Goal: Information Seeking & Learning: Learn about a topic

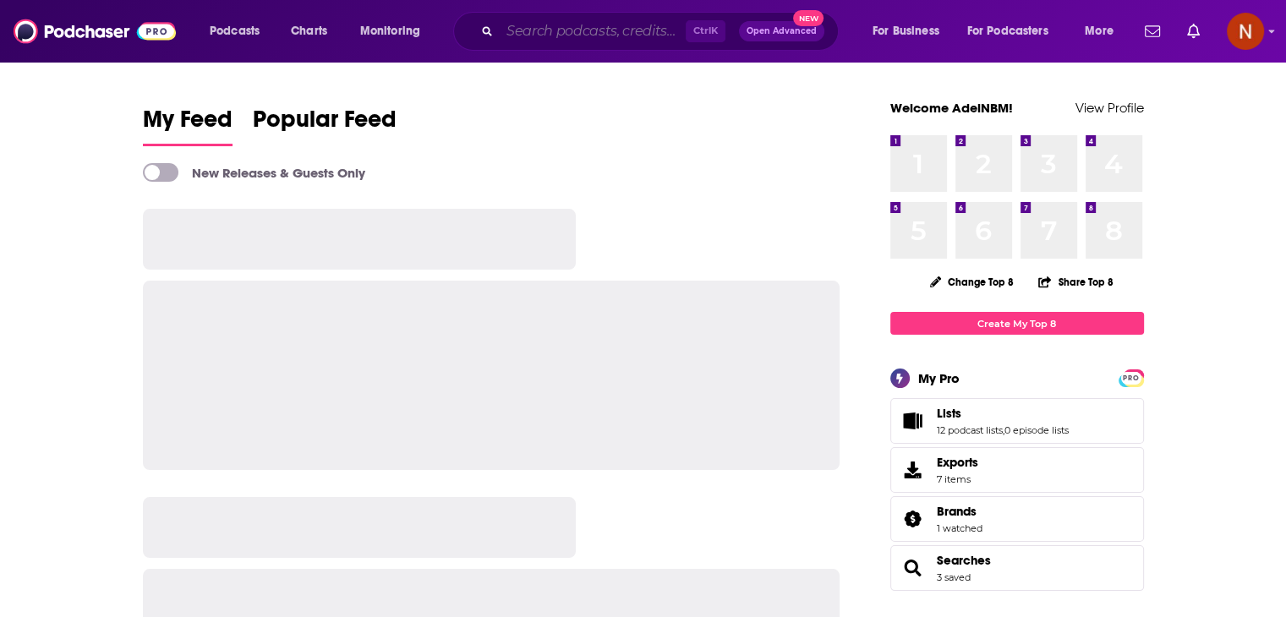
click at [550, 29] on input "Search podcasts, credits, & more..." at bounding box center [593, 31] width 186 height 27
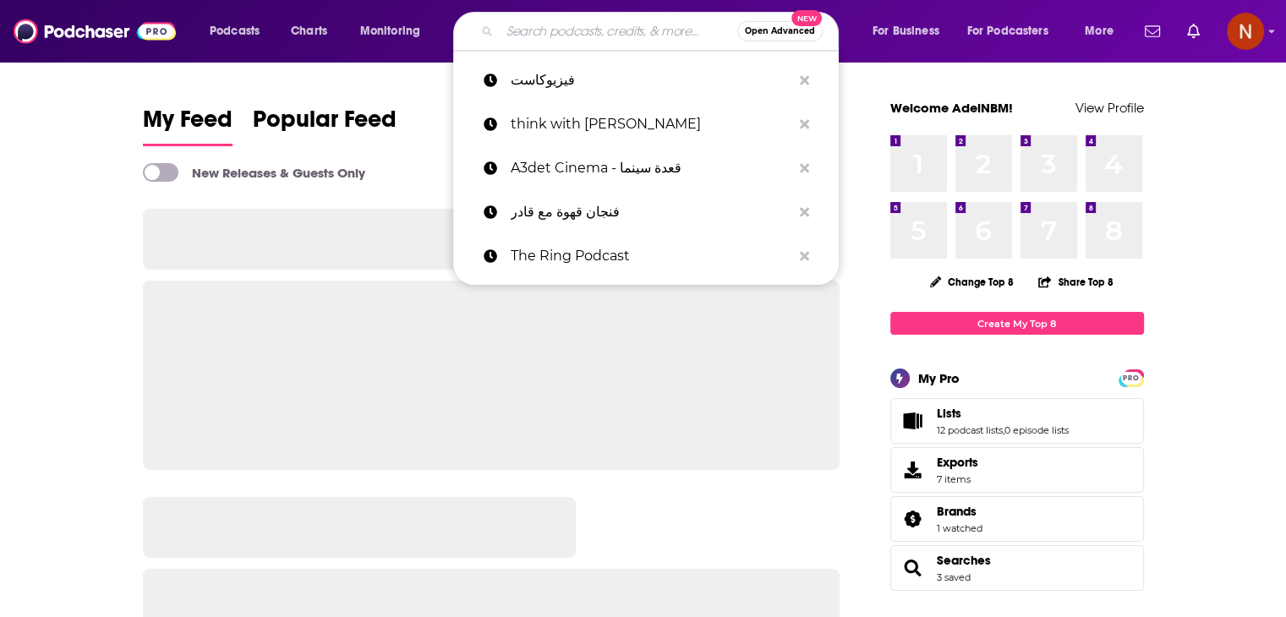
paste input "ضد مجهول"
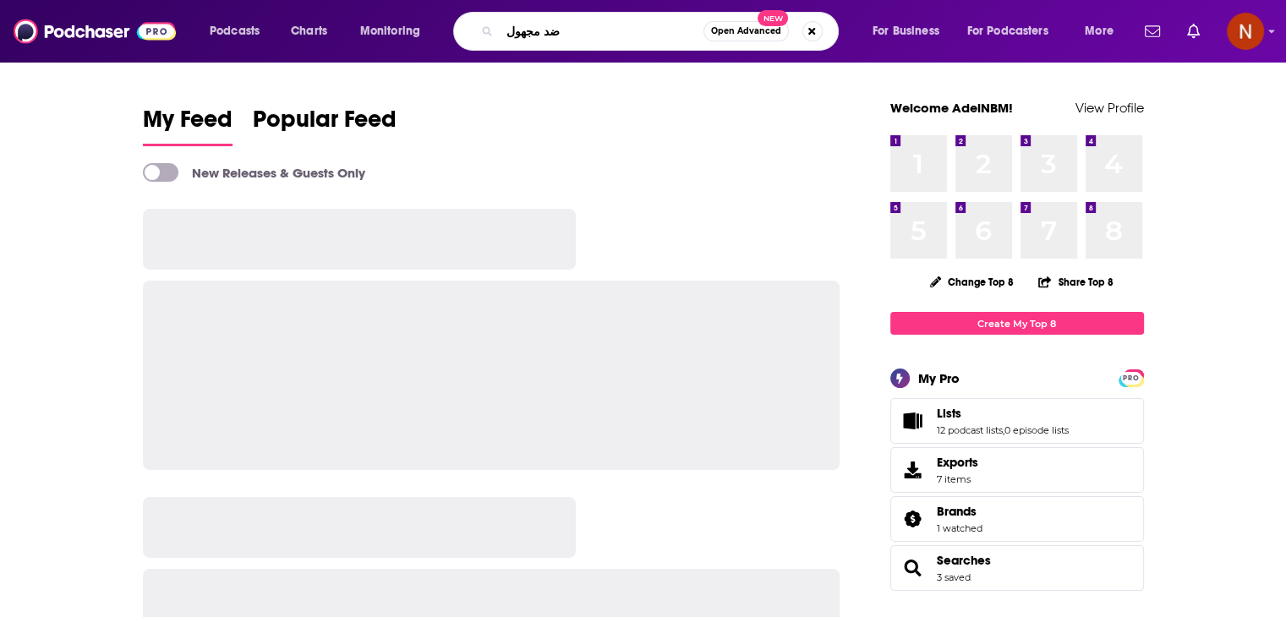
type input "ضد مجهول"
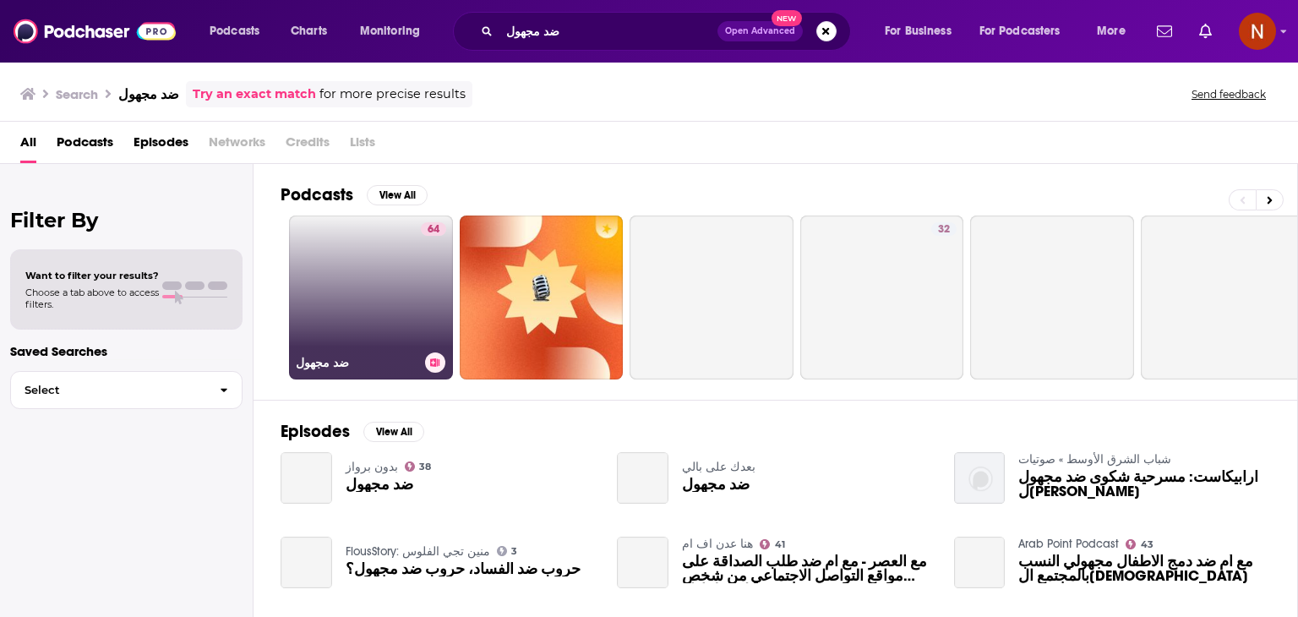
click at [396, 275] on link "64 ضد مجهول" at bounding box center [371, 298] width 164 height 164
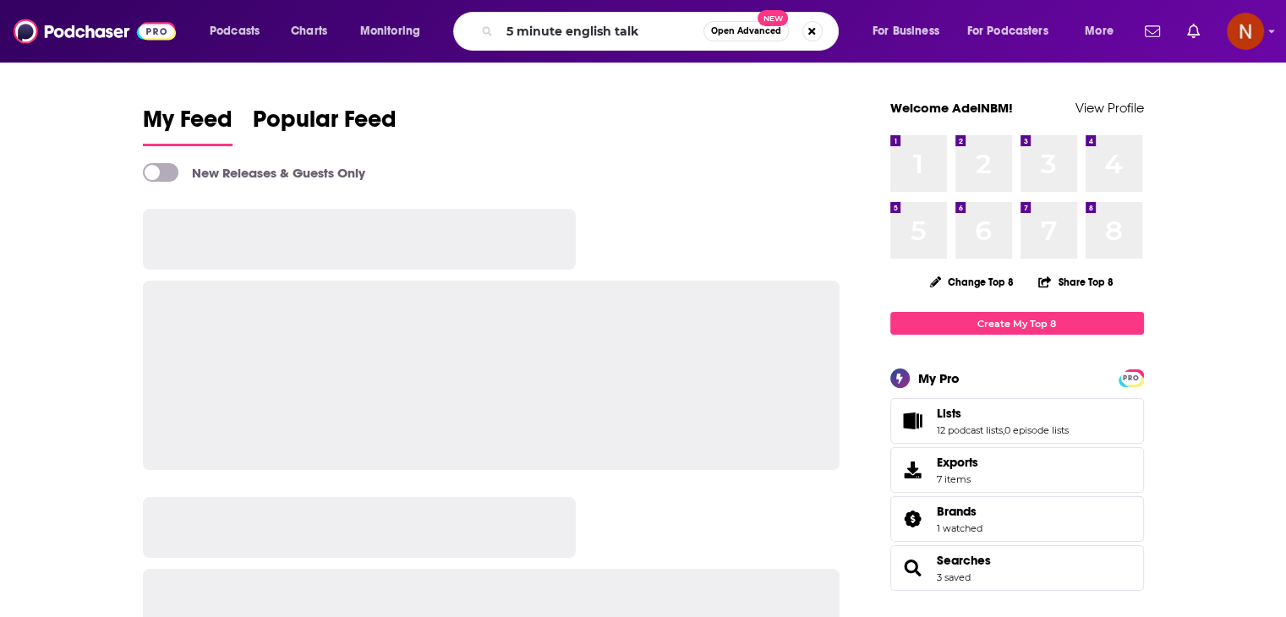
type input "5 minute english talk"
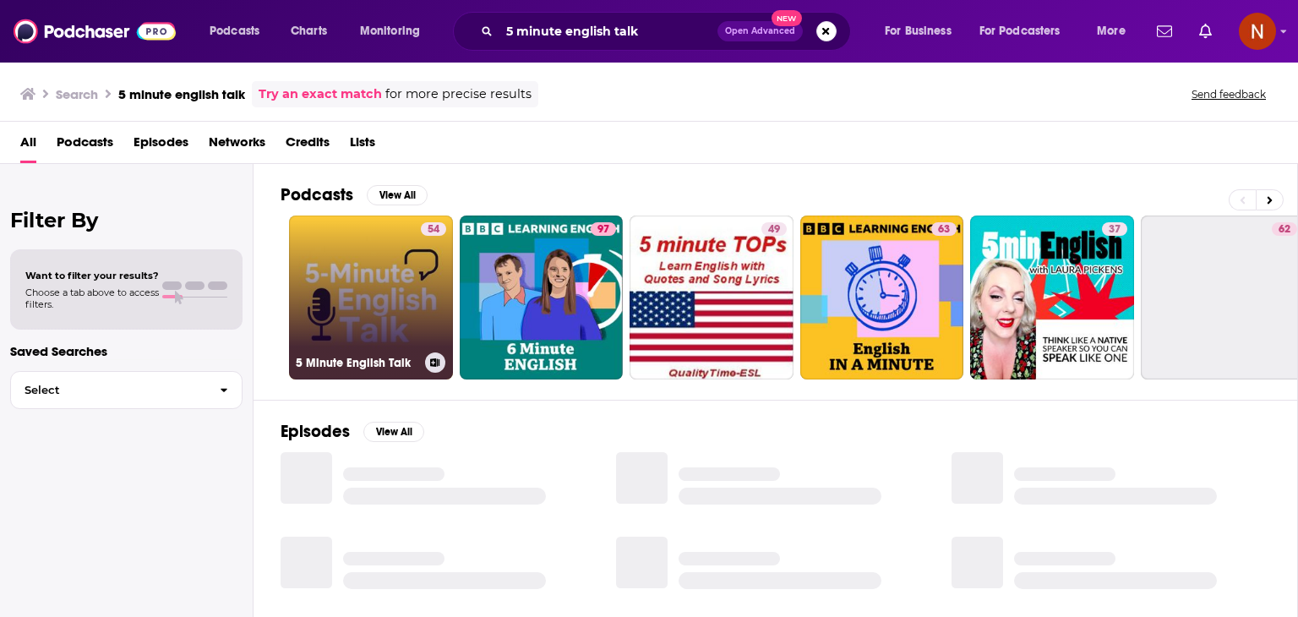
click at [348, 265] on link "54 5 Minute English Talk" at bounding box center [371, 298] width 164 height 164
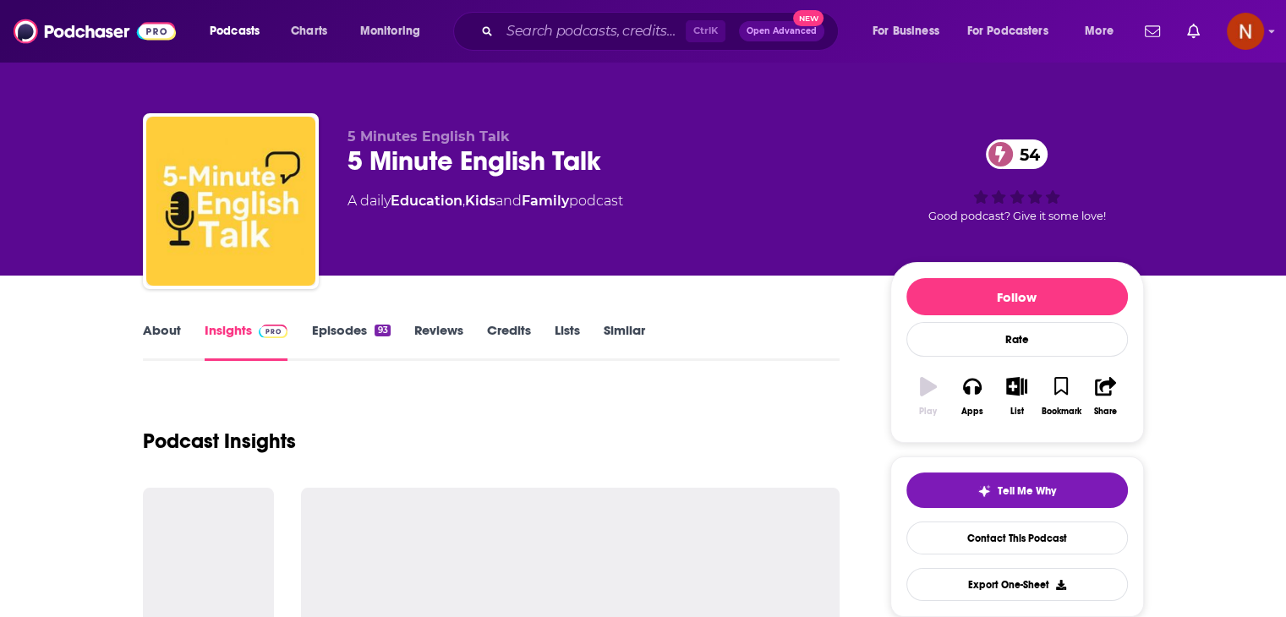
click at [626, 16] on div "Ctrl K Open Advanced New" at bounding box center [645, 31] width 385 height 39
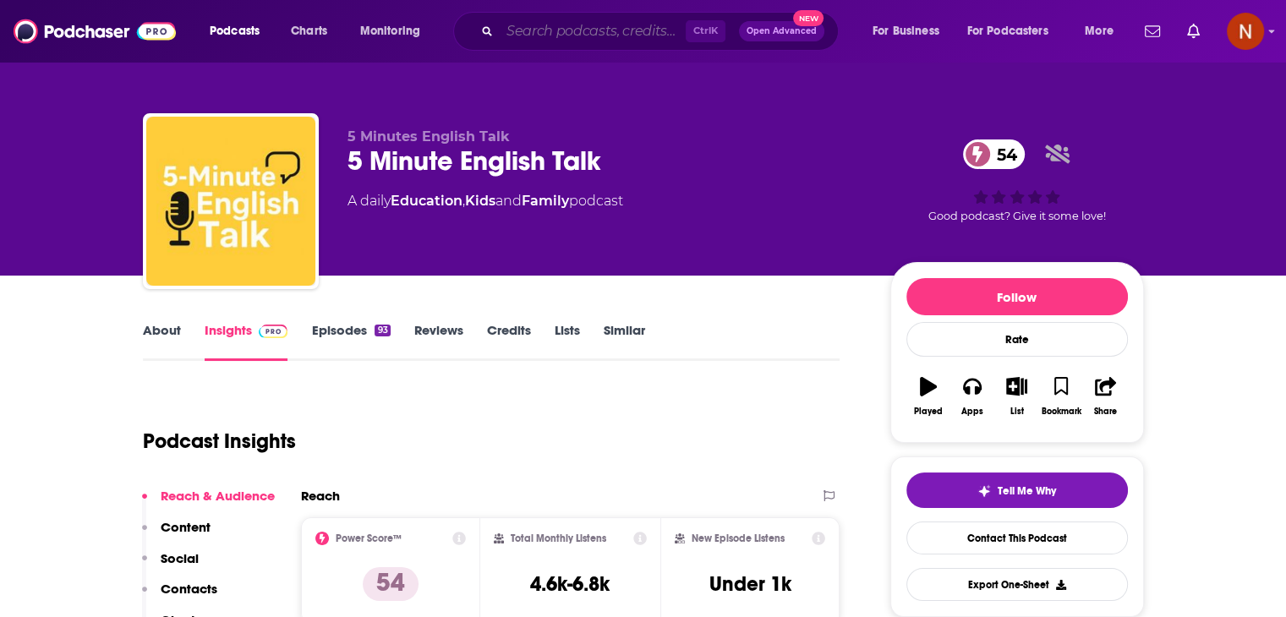
click at [631, 42] on input "Search podcasts, credits, & more..." at bounding box center [593, 31] width 186 height 27
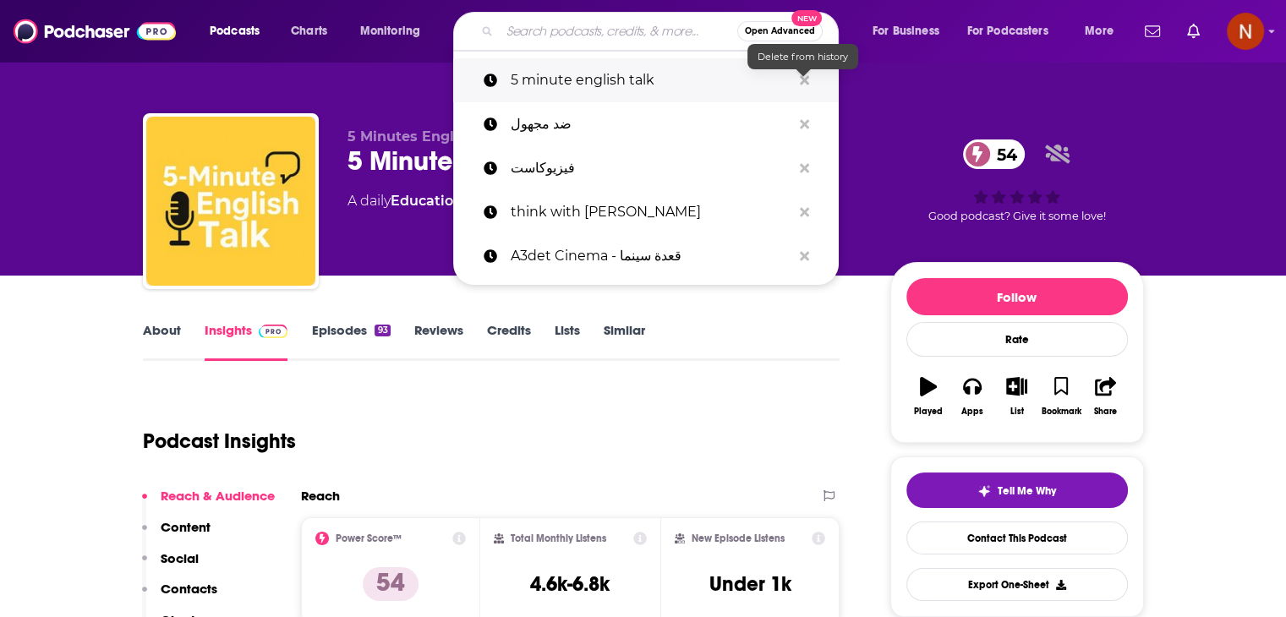
click at [801, 79] on icon "Search podcasts, credits, & more..." at bounding box center [804, 79] width 9 height 9
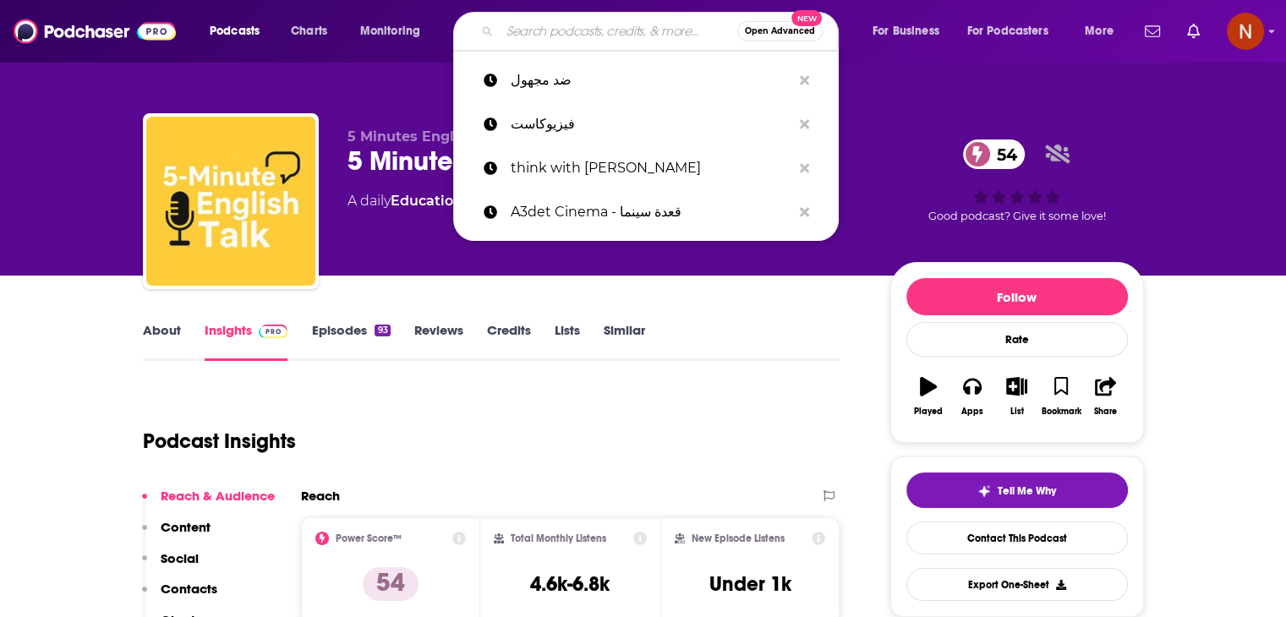
click at [887, 92] on div "5 Minutes English Talk 5 Minute English Talk 54 A daily Education , Kids and Fa…" at bounding box center [643, 138] width 1082 height 276
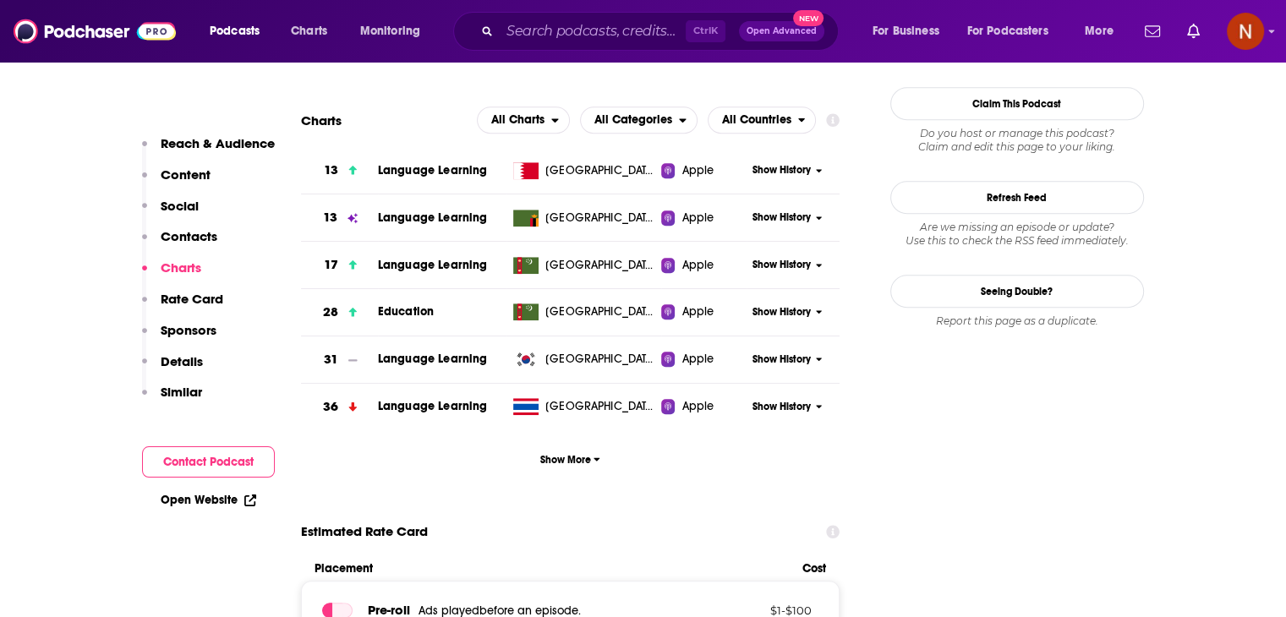
scroll to position [1521, 0]
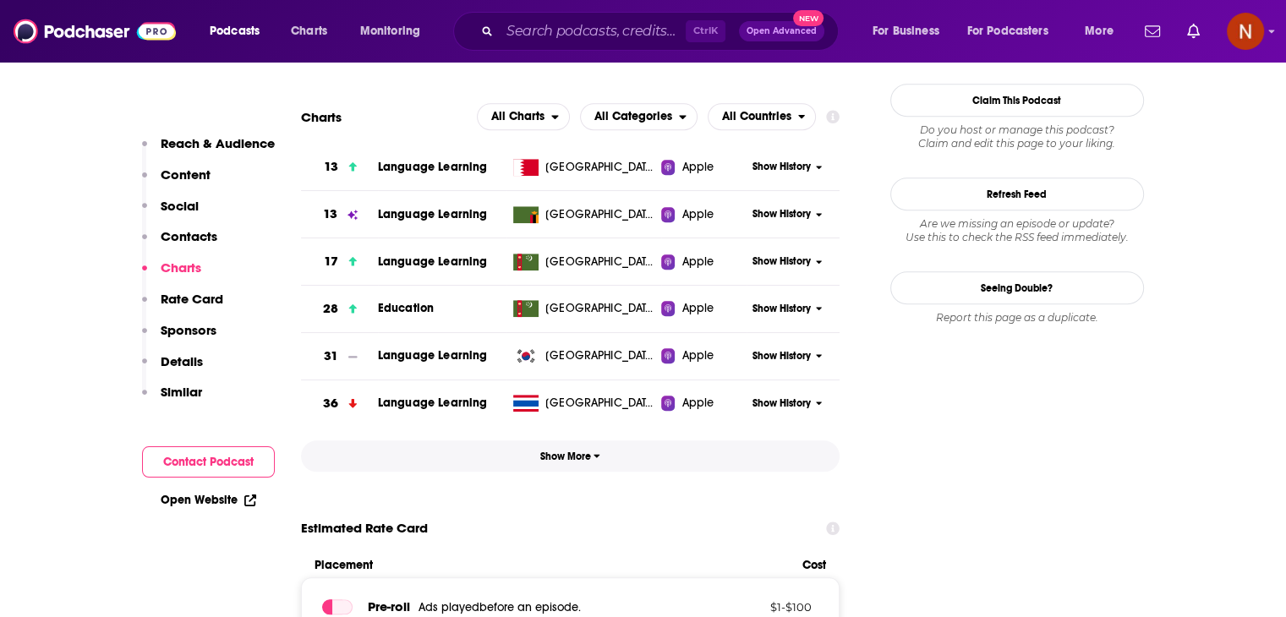
click at [582, 469] on button "Show More" at bounding box center [570, 455] width 539 height 31
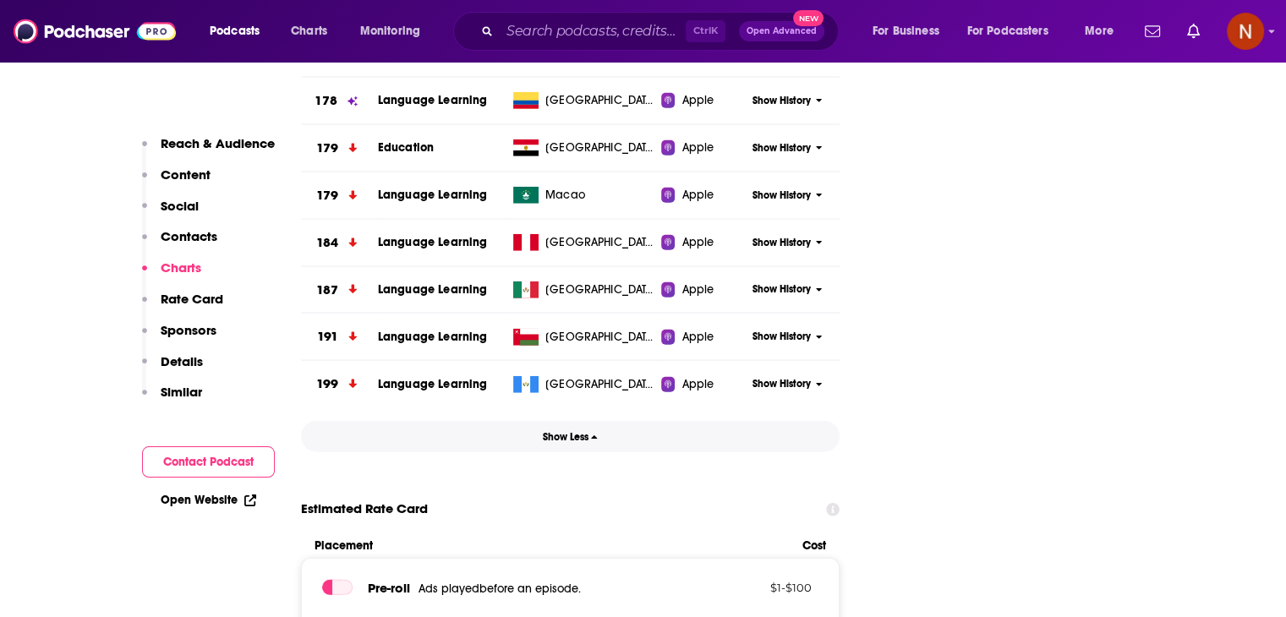
scroll to position [4375, 0]
click at [580, 440] on button "Show Less" at bounding box center [570, 435] width 539 height 31
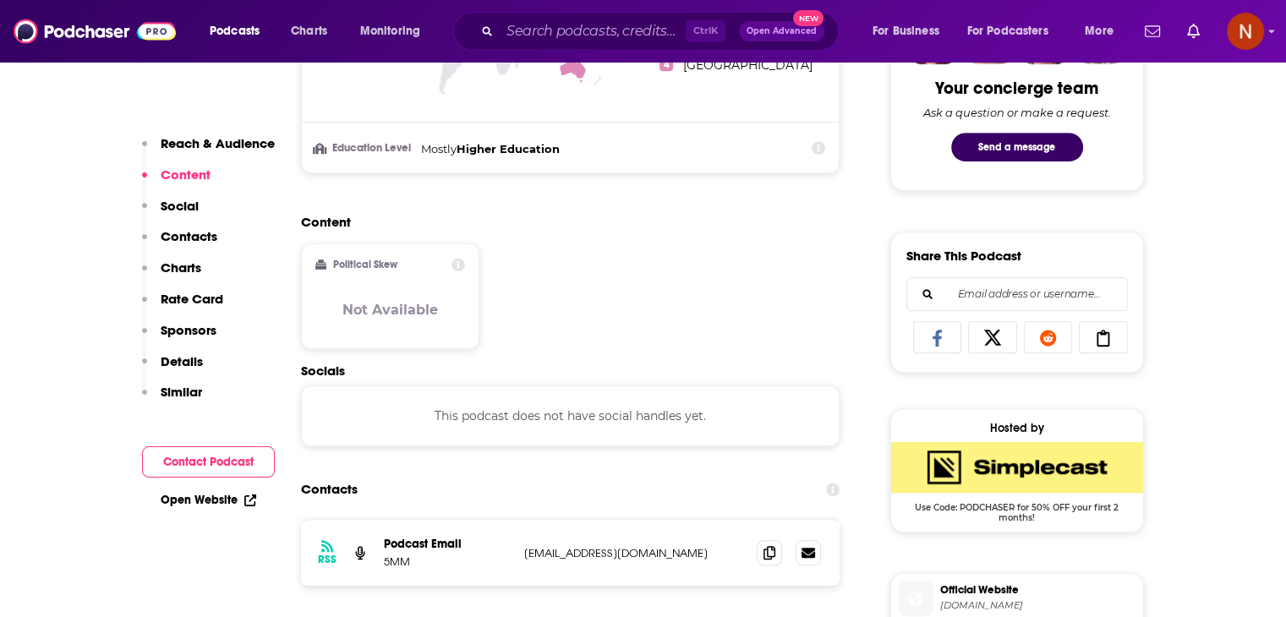
scroll to position [788, 0]
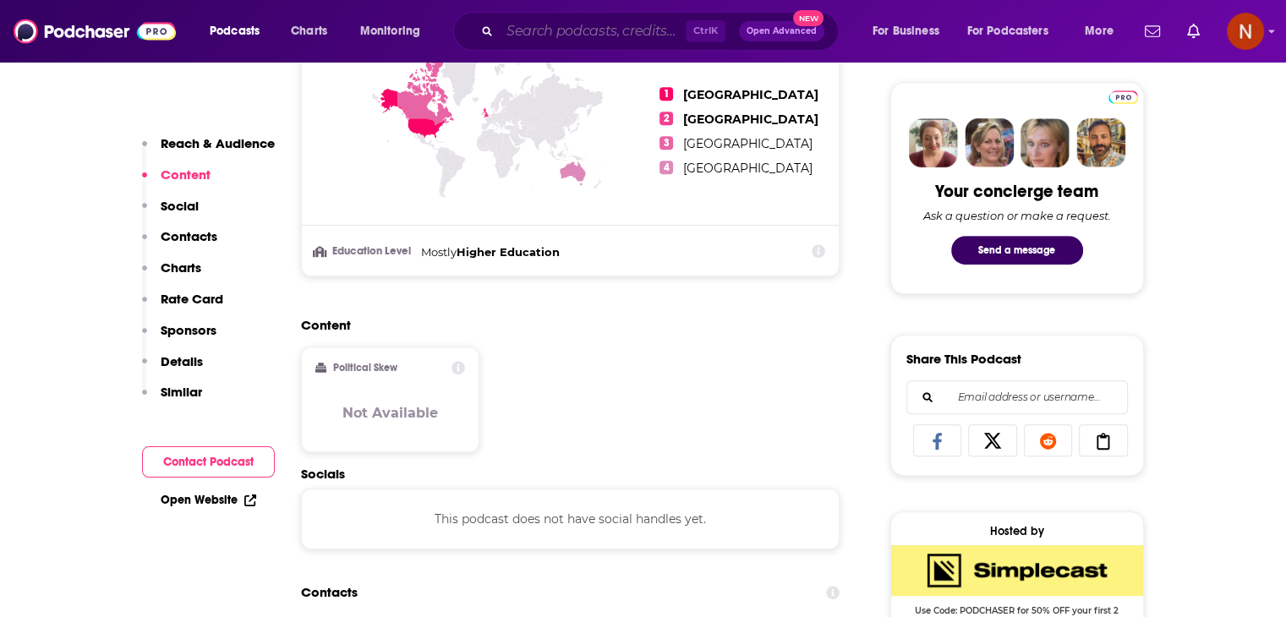
click at [580, 19] on input "Search podcasts, credits, & more..." at bounding box center [593, 31] width 186 height 27
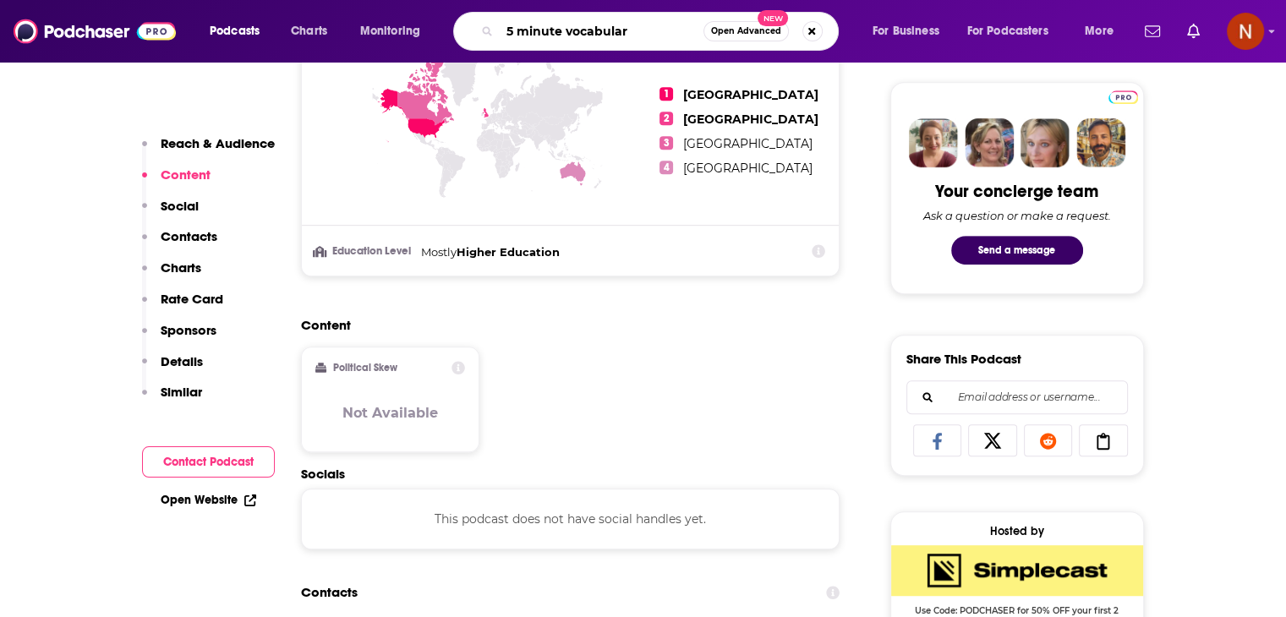
type input "5 minute vocabulary"
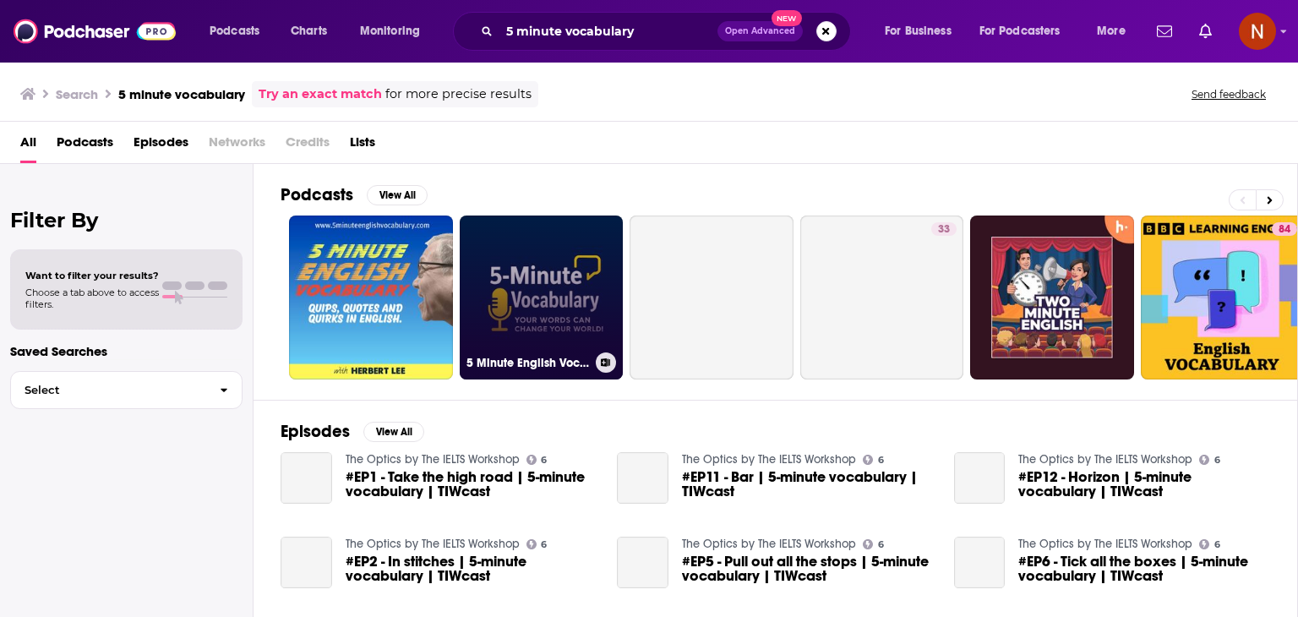
click at [527, 265] on link "5 Minute English Vocabulary Show" at bounding box center [542, 298] width 164 height 164
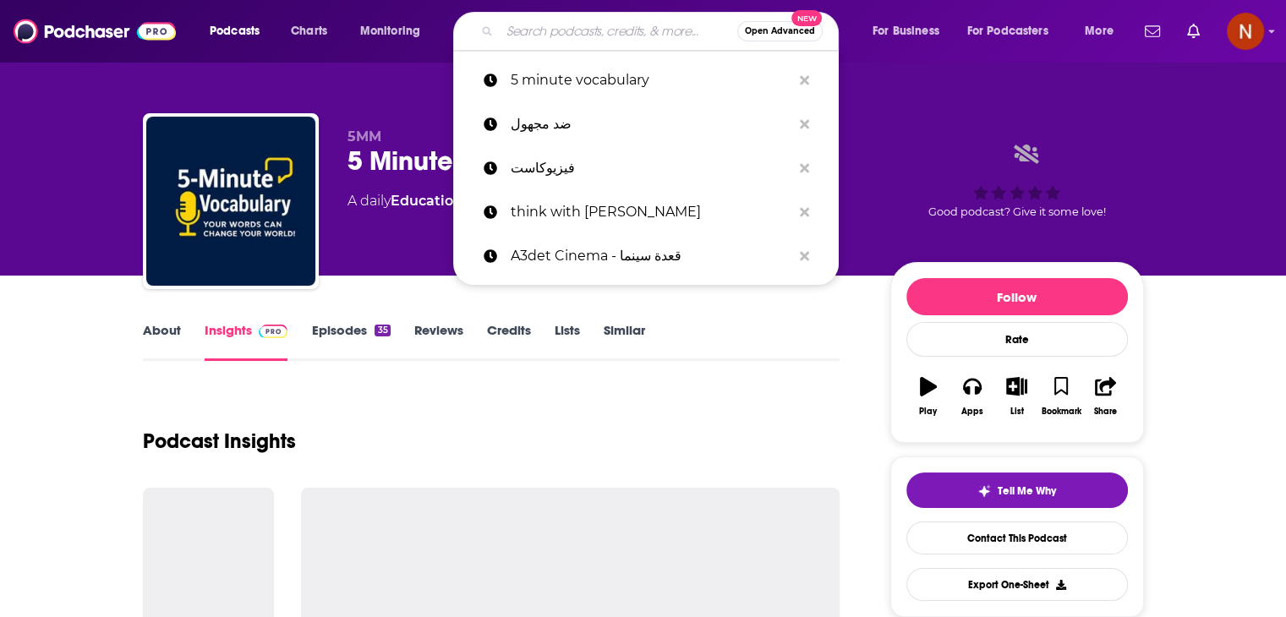
click at [592, 31] on input "Search podcasts, credits, & more..." at bounding box center [619, 31] width 238 height 27
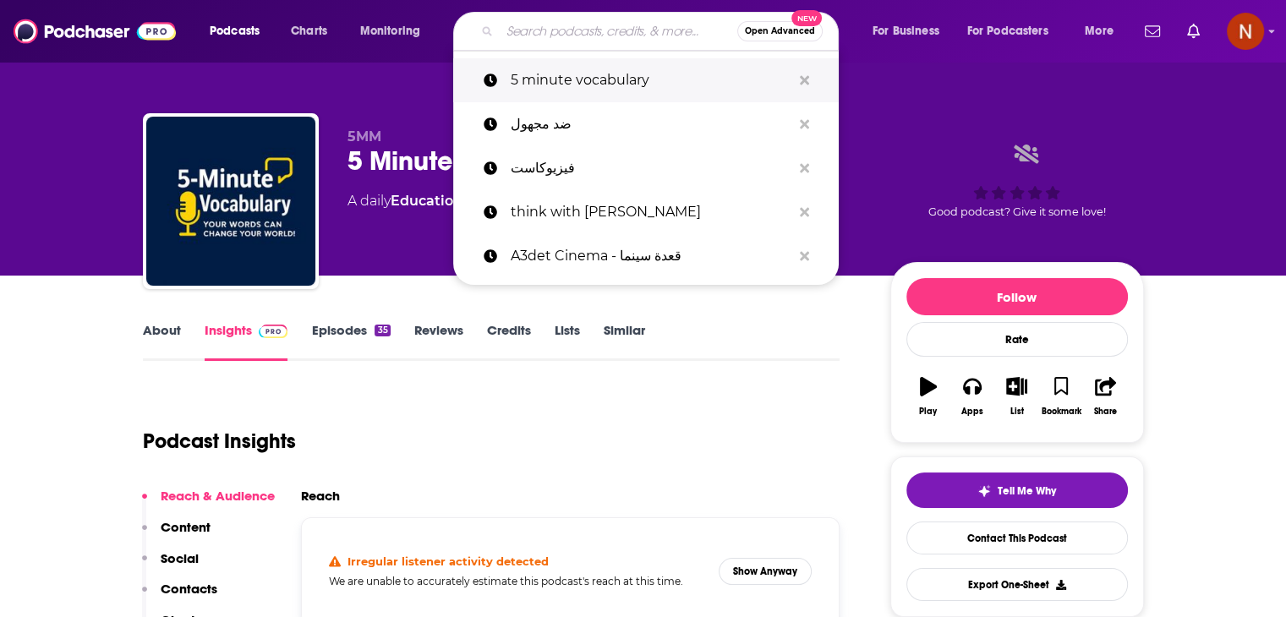
click at [810, 82] on button "Search podcasts, credits, & more..." at bounding box center [804, 80] width 26 height 31
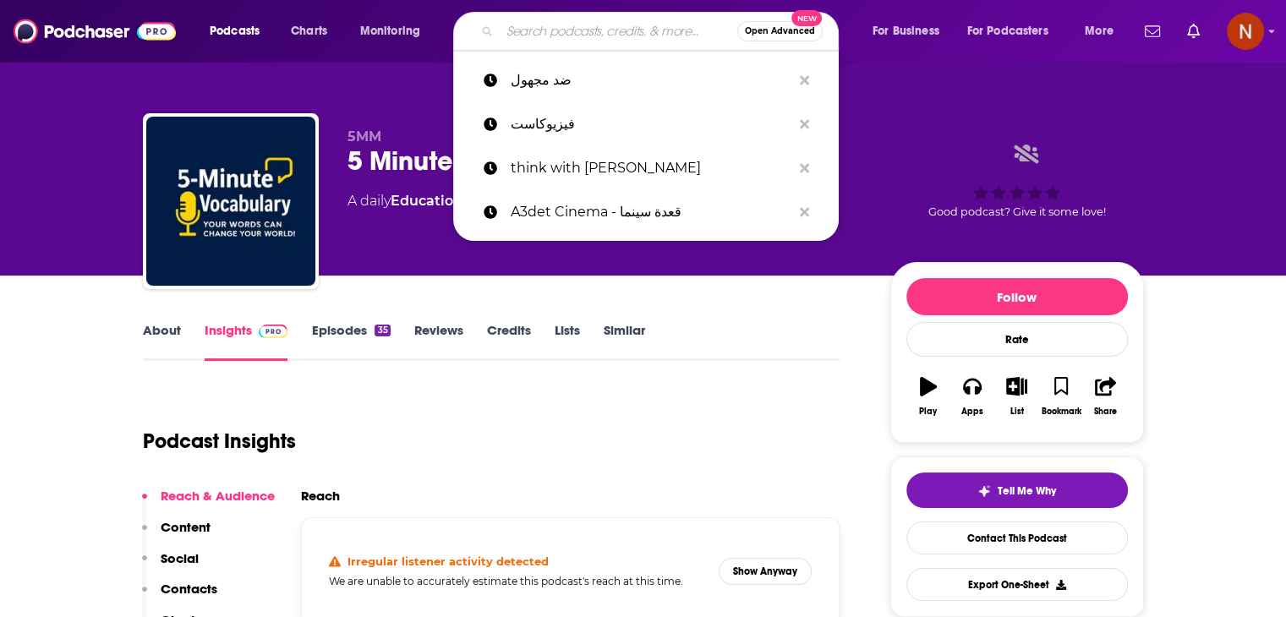
click at [868, 91] on div "5MM 5 Minute English Vocabulary Show A daily Education podcast Good podcast? Gi…" at bounding box center [643, 138] width 1082 height 276
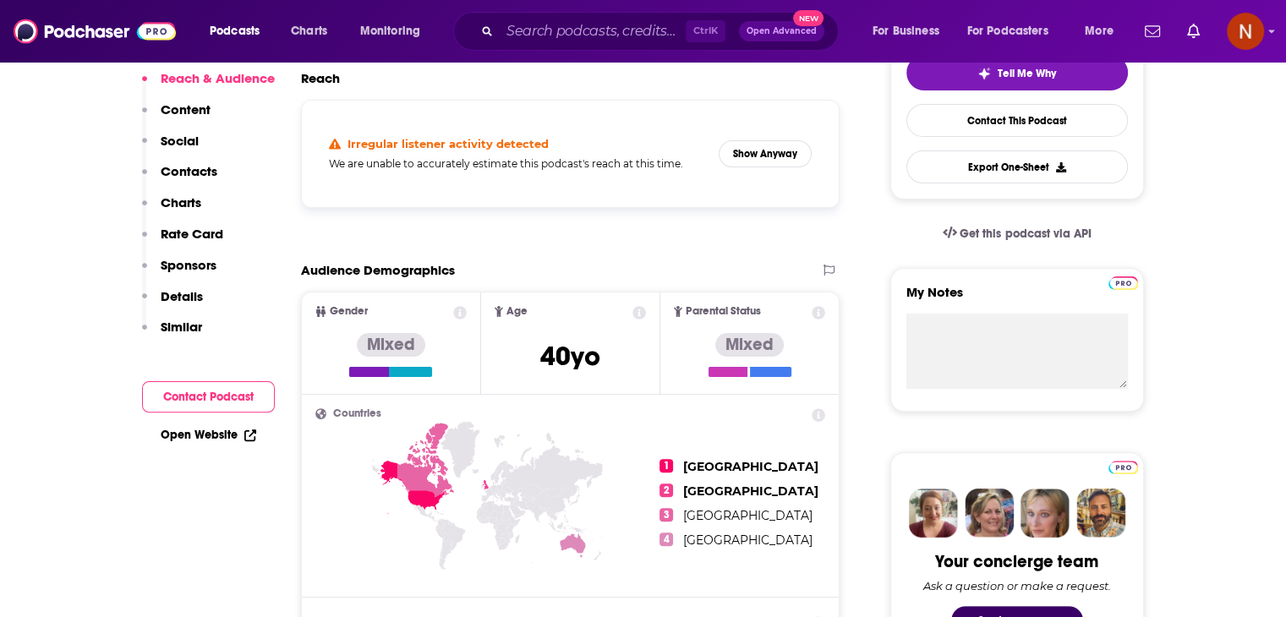
scroll to position [426, 0]
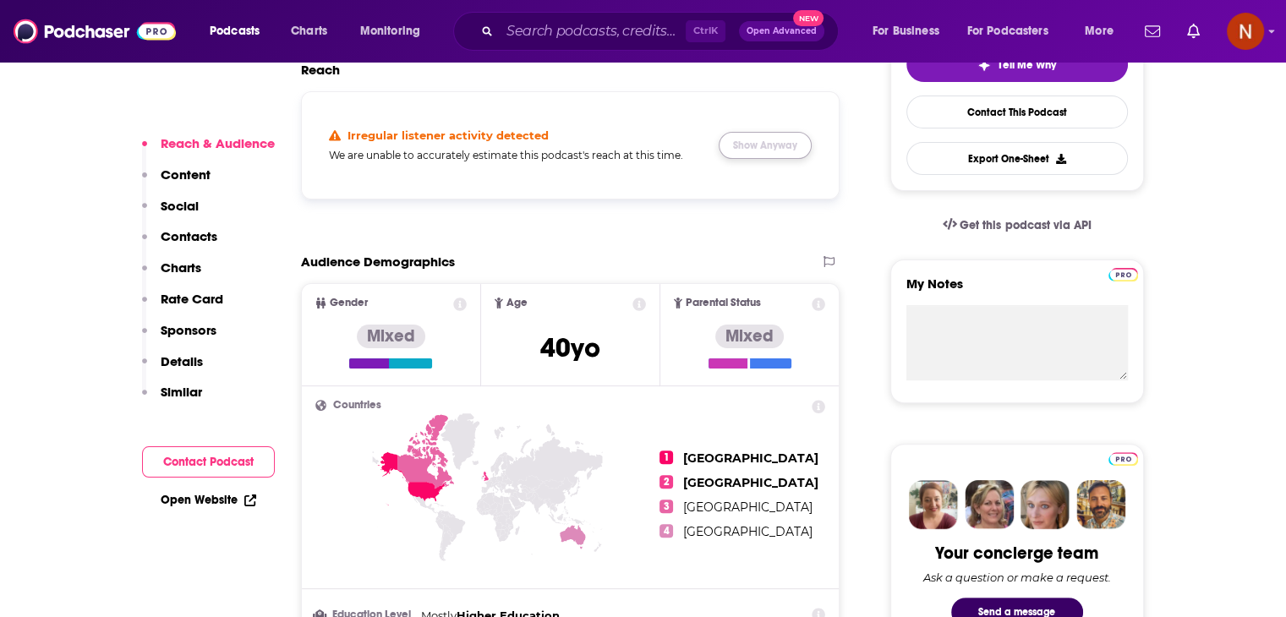
click at [798, 139] on button "Show Anyway" at bounding box center [764, 145] width 93 height 27
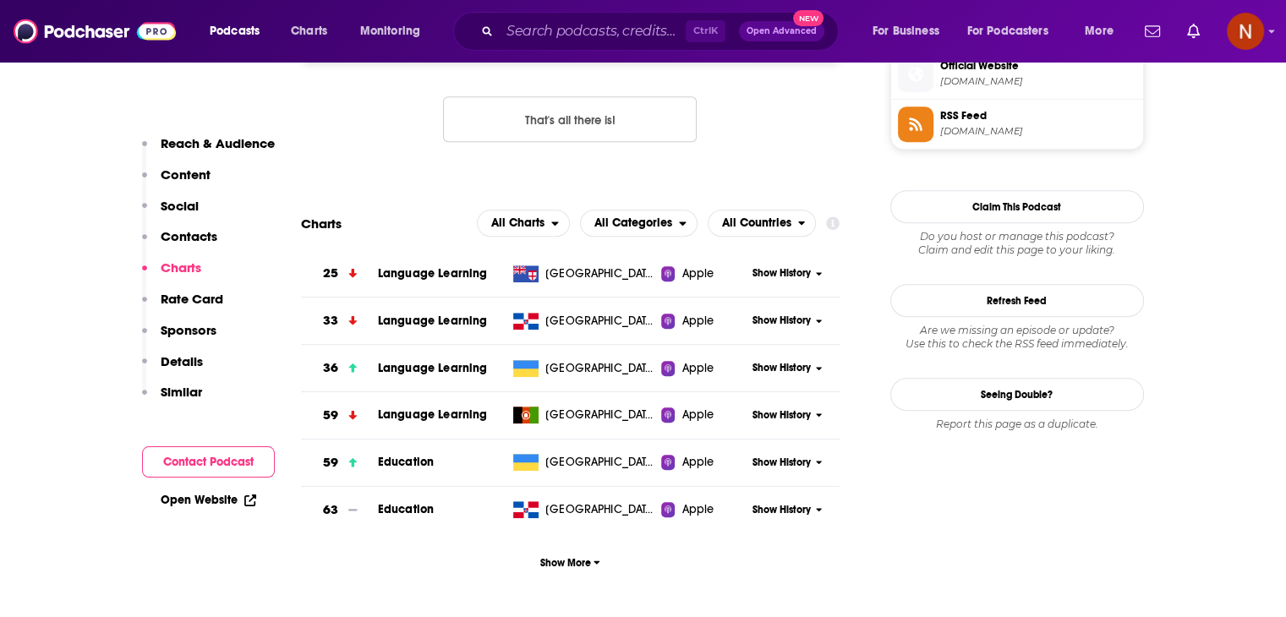
scroll to position [1413, 0]
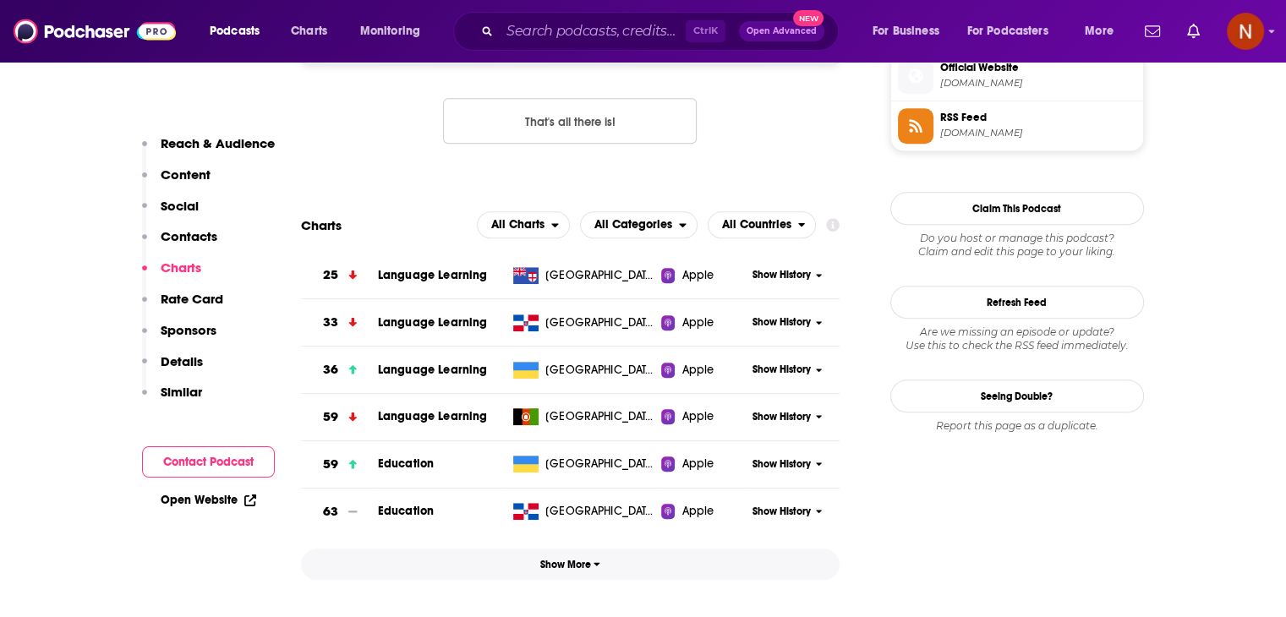
click at [571, 560] on span "Show More" at bounding box center [570, 565] width 60 height 12
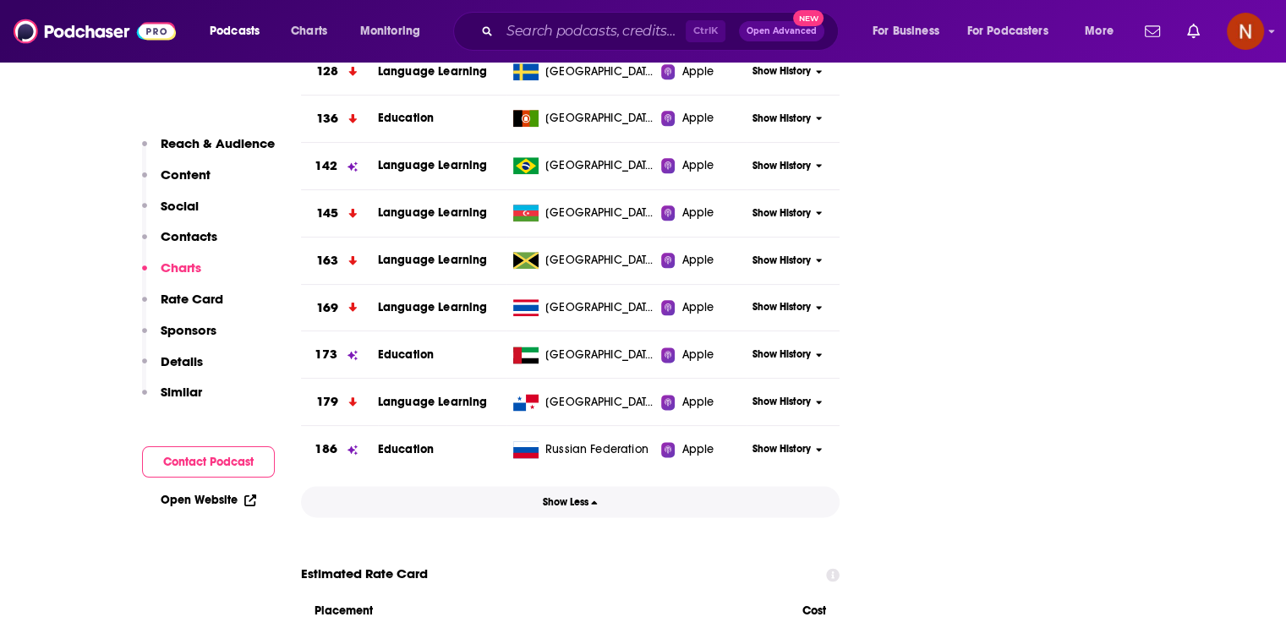
scroll to position [2091, 0]
